Goal: Task Accomplishment & Management: Use online tool/utility

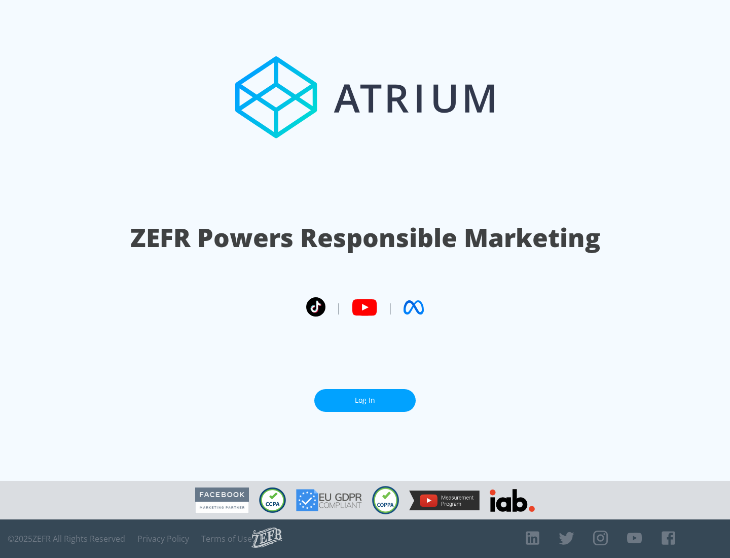
click at [365, 396] on link "Log In" at bounding box center [364, 400] width 101 height 23
